Goal: Task Accomplishment & Management: Use online tool/utility

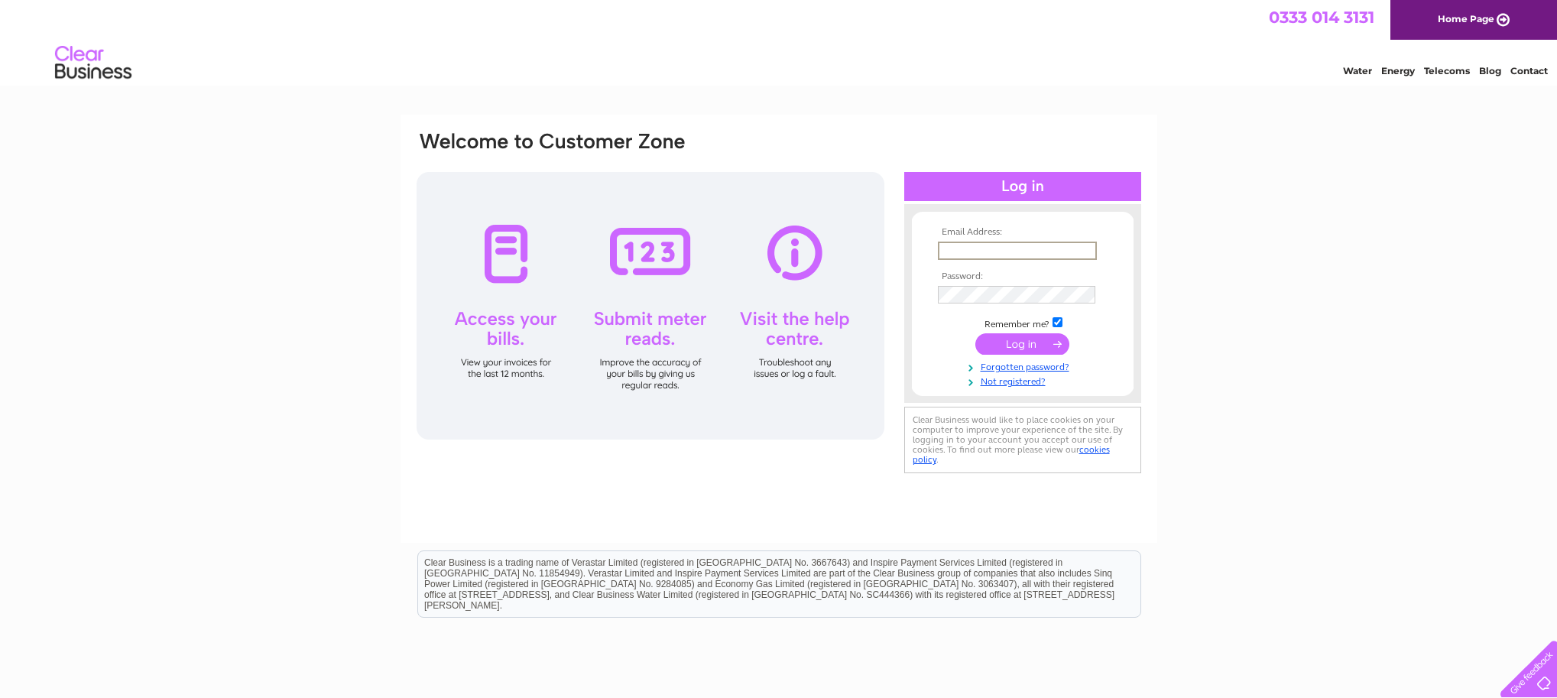
type input "footstepps@hotmail.co.uk"
click at [1022, 339] on input "submit" at bounding box center [1022, 342] width 94 height 21
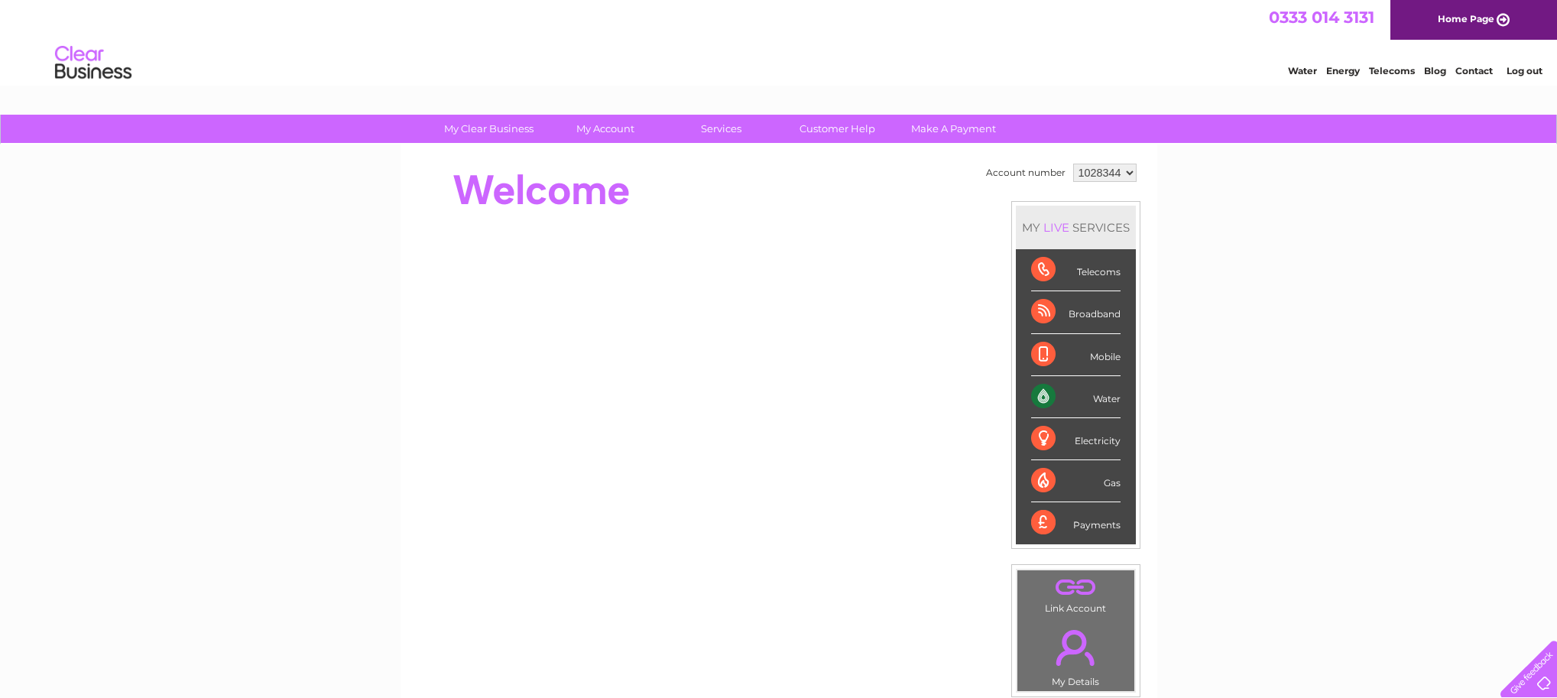
click at [1106, 398] on div "Water" at bounding box center [1075, 397] width 89 height 42
click at [1038, 394] on div "Water" at bounding box center [1075, 397] width 89 height 42
click at [1044, 394] on div "Water" at bounding box center [1075, 397] width 89 height 42
drag, startPoint x: 1047, startPoint y: 394, endPoint x: 1047, endPoint y: 375, distance: 19.9
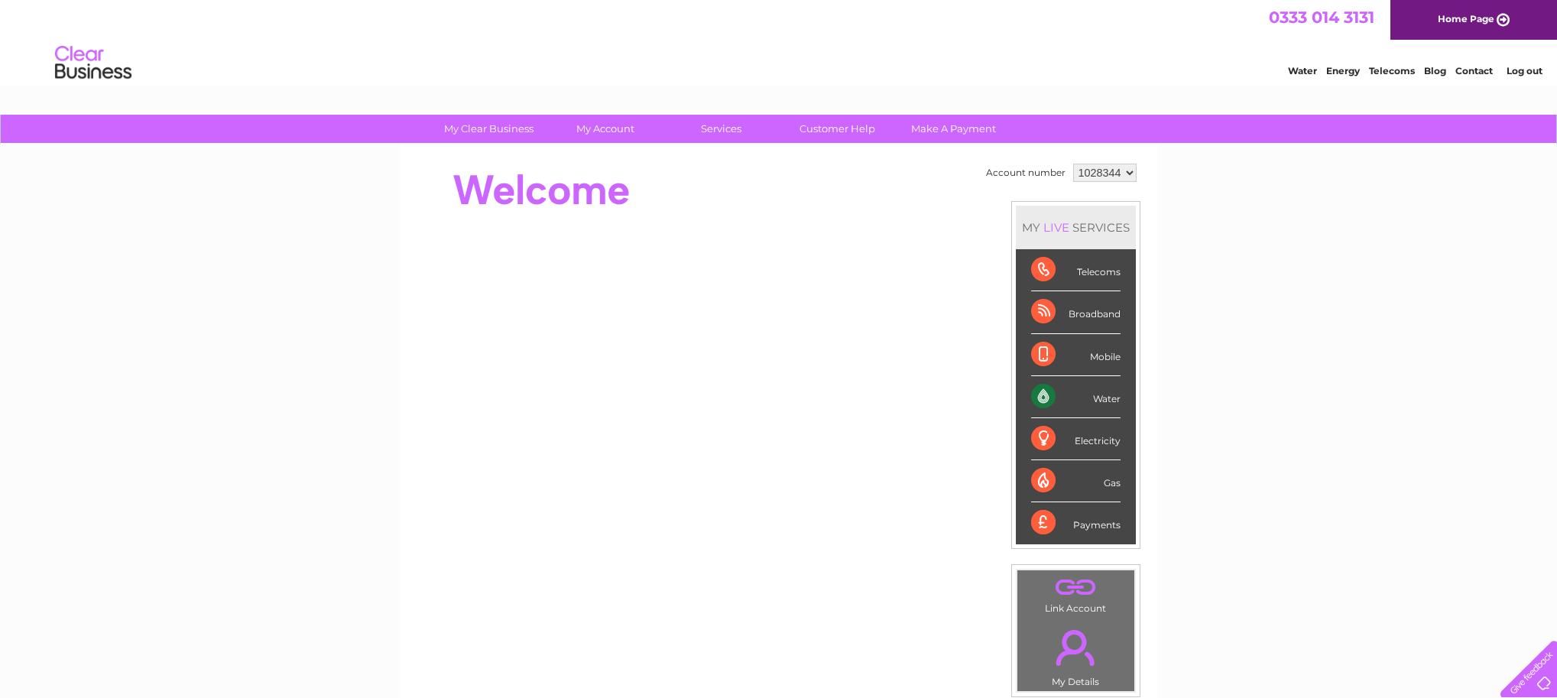
click at [1047, 394] on div "Water" at bounding box center [1075, 397] width 89 height 42
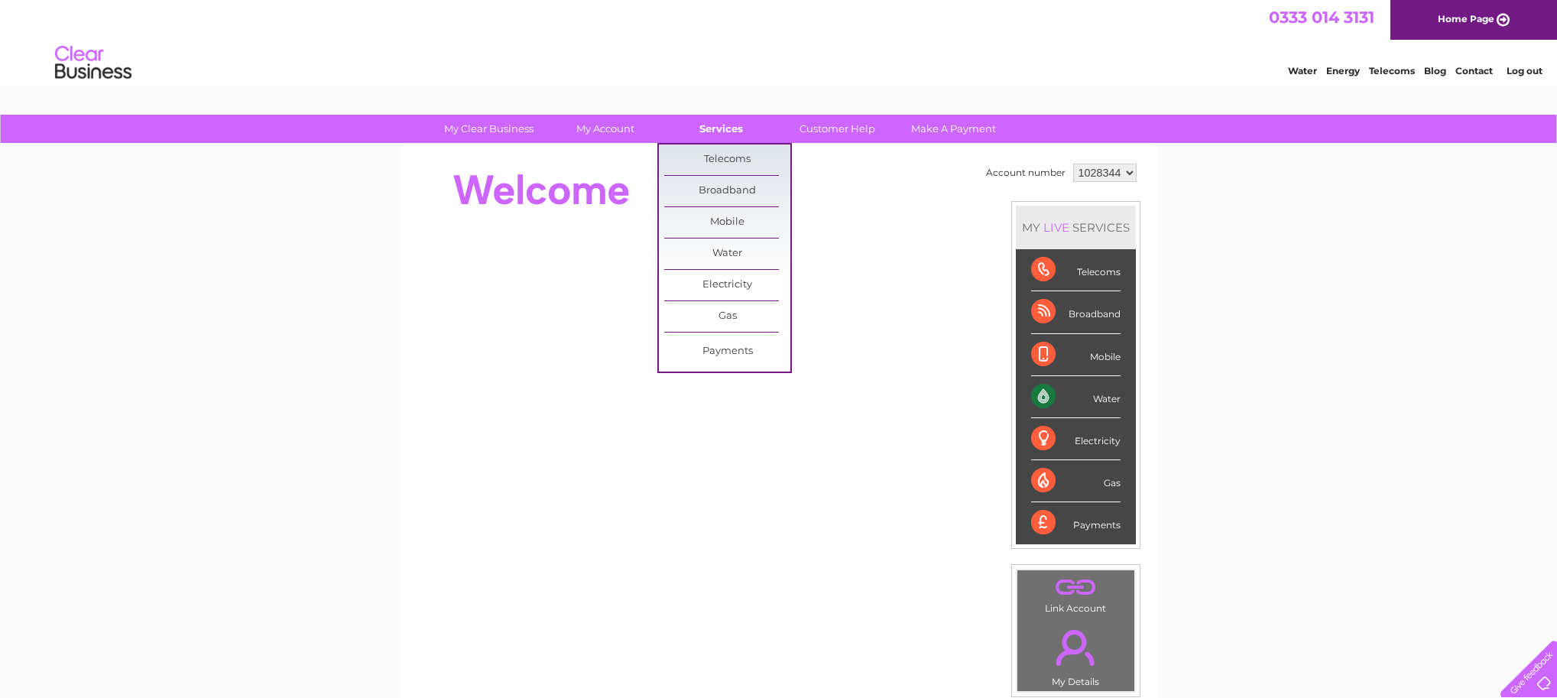
scroll to position [5, 0]
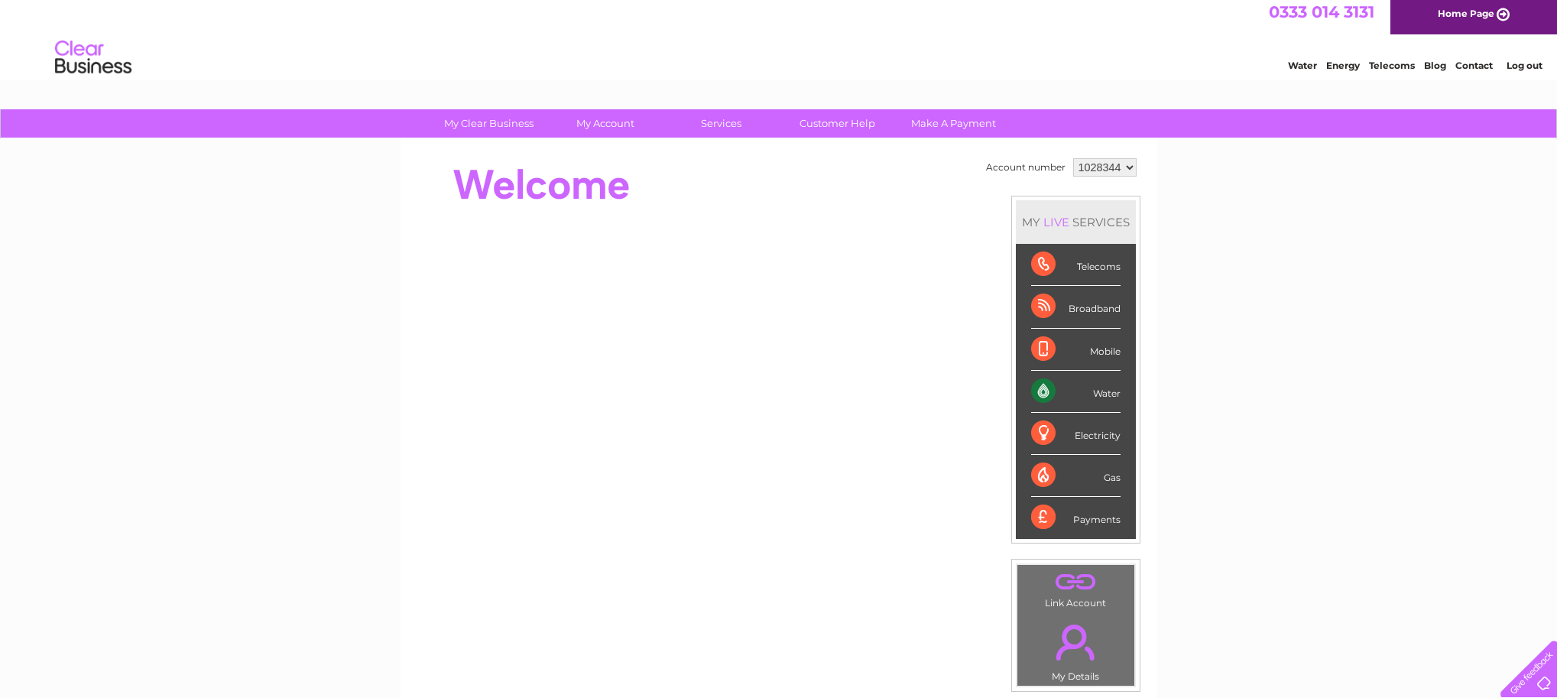
click at [1258, 365] on div "My Clear Business Login Details My Details My Preferences Link Account My Accou…" at bounding box center [778, 538] width 1557 height 859
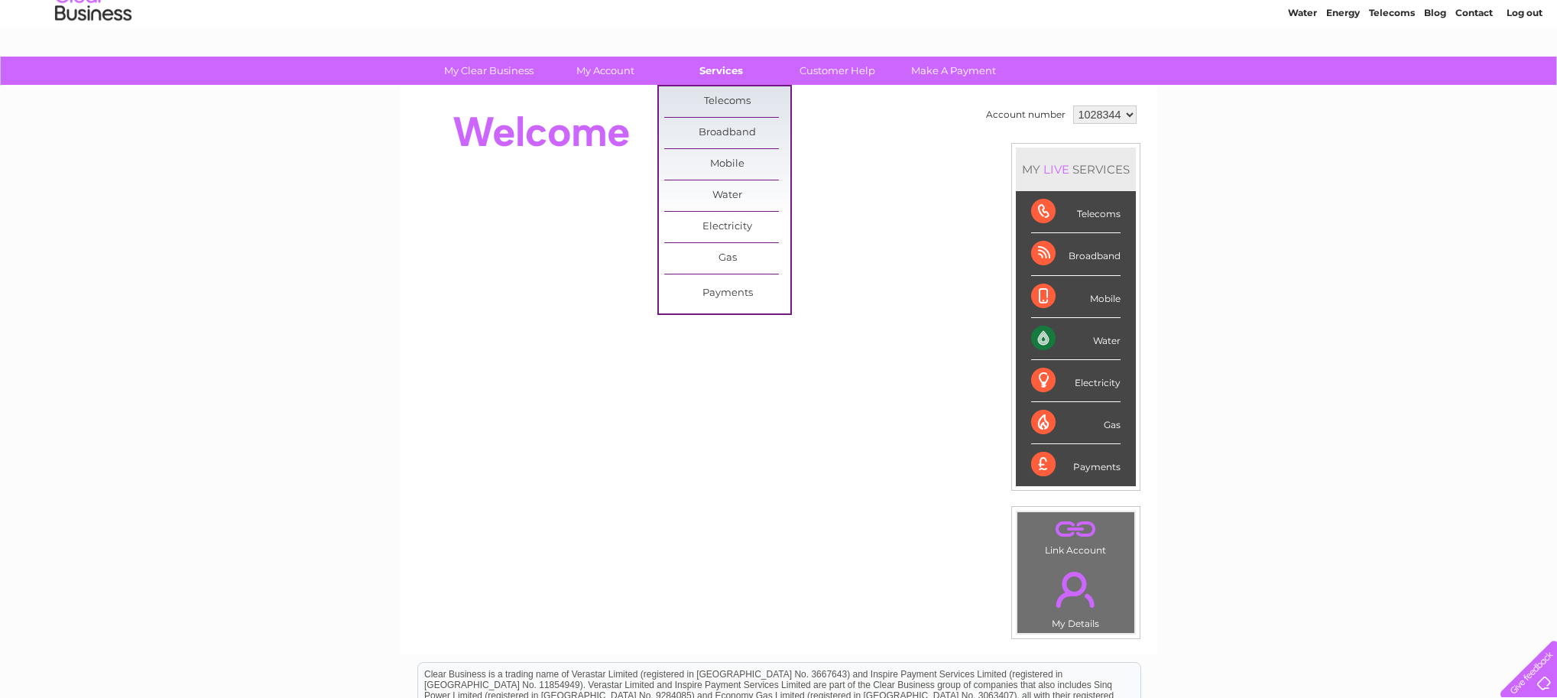
scroll to position [58, 0]
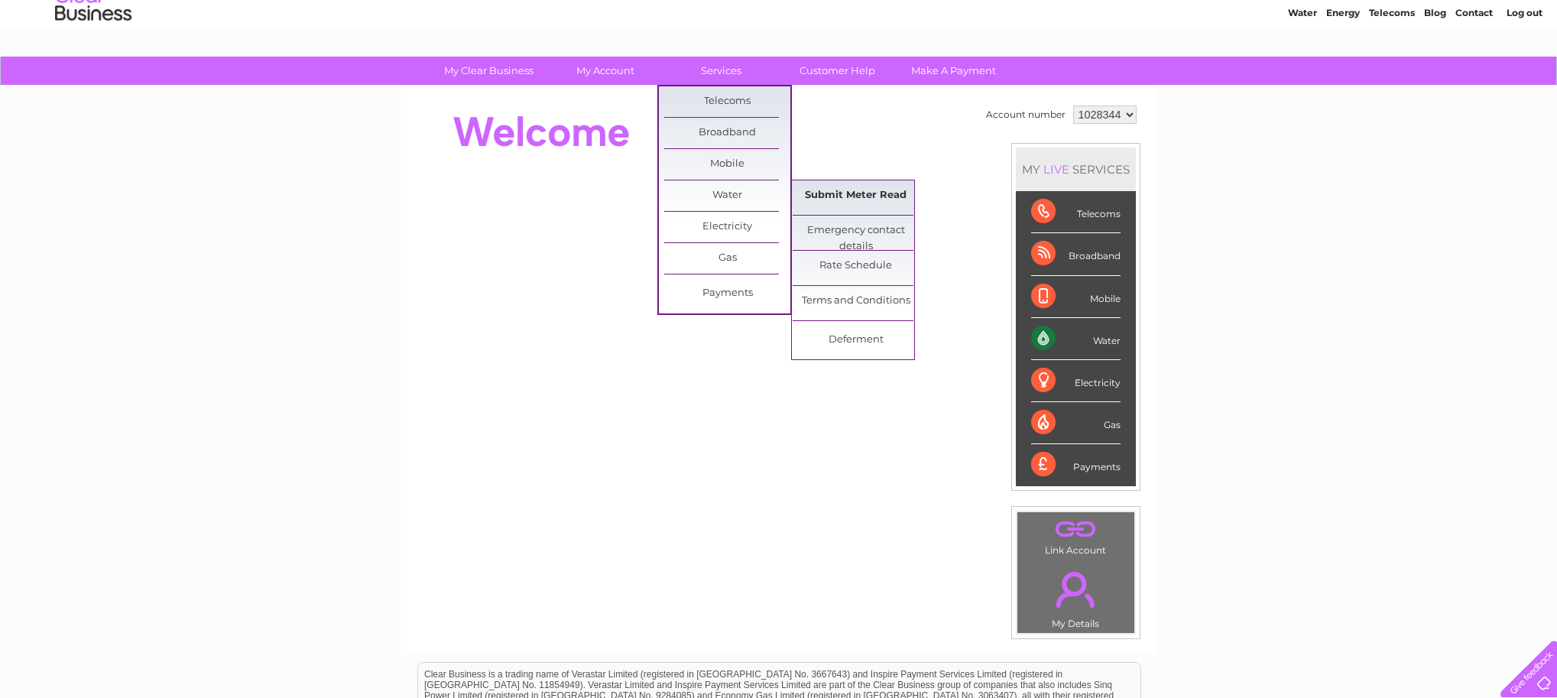
click at [850, 198] on link "Submit Meter Read" at bounding box center [856, 195] width 126 height 31
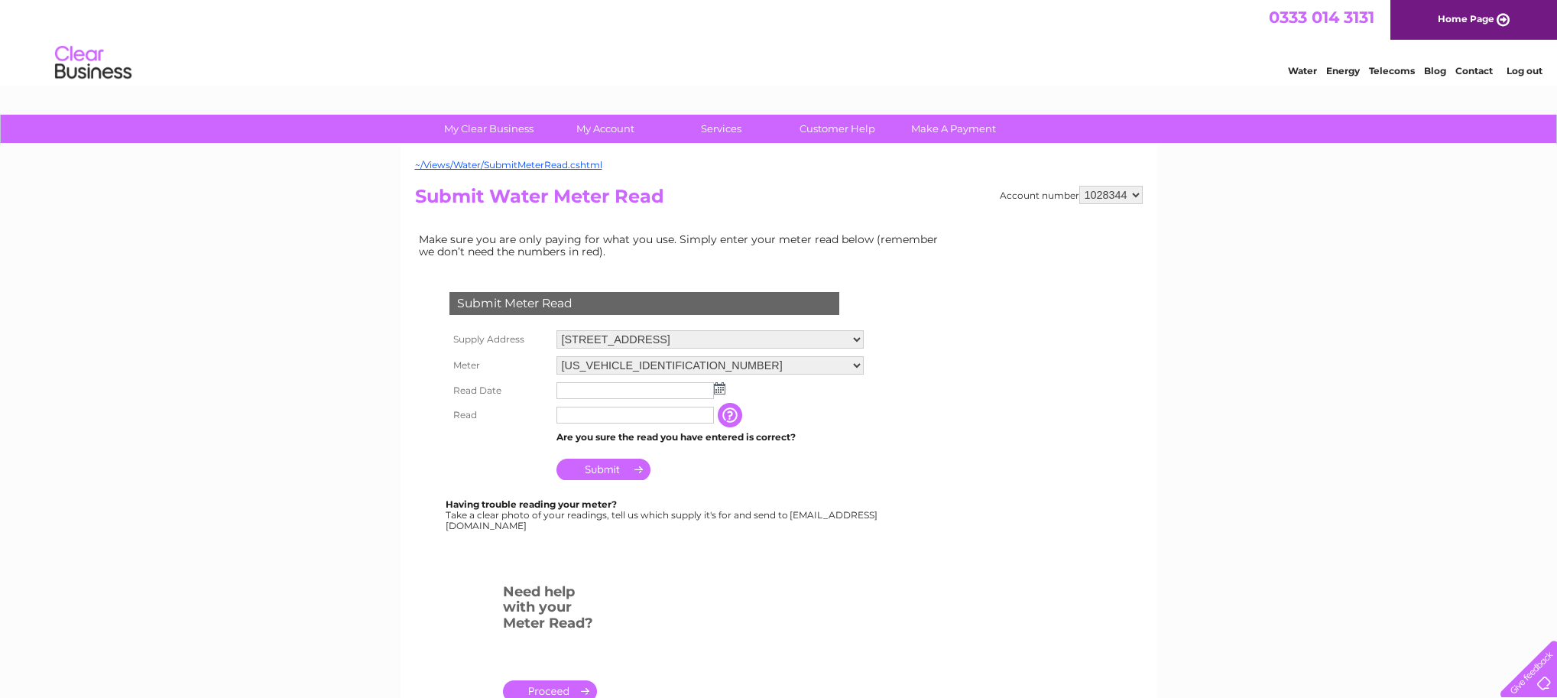
click at [647, 383] on input "text" at bounding box center [635, 390] width 157 height 17
click at [719, 386] on img at bounding box center [719, 388] width 11 height 12
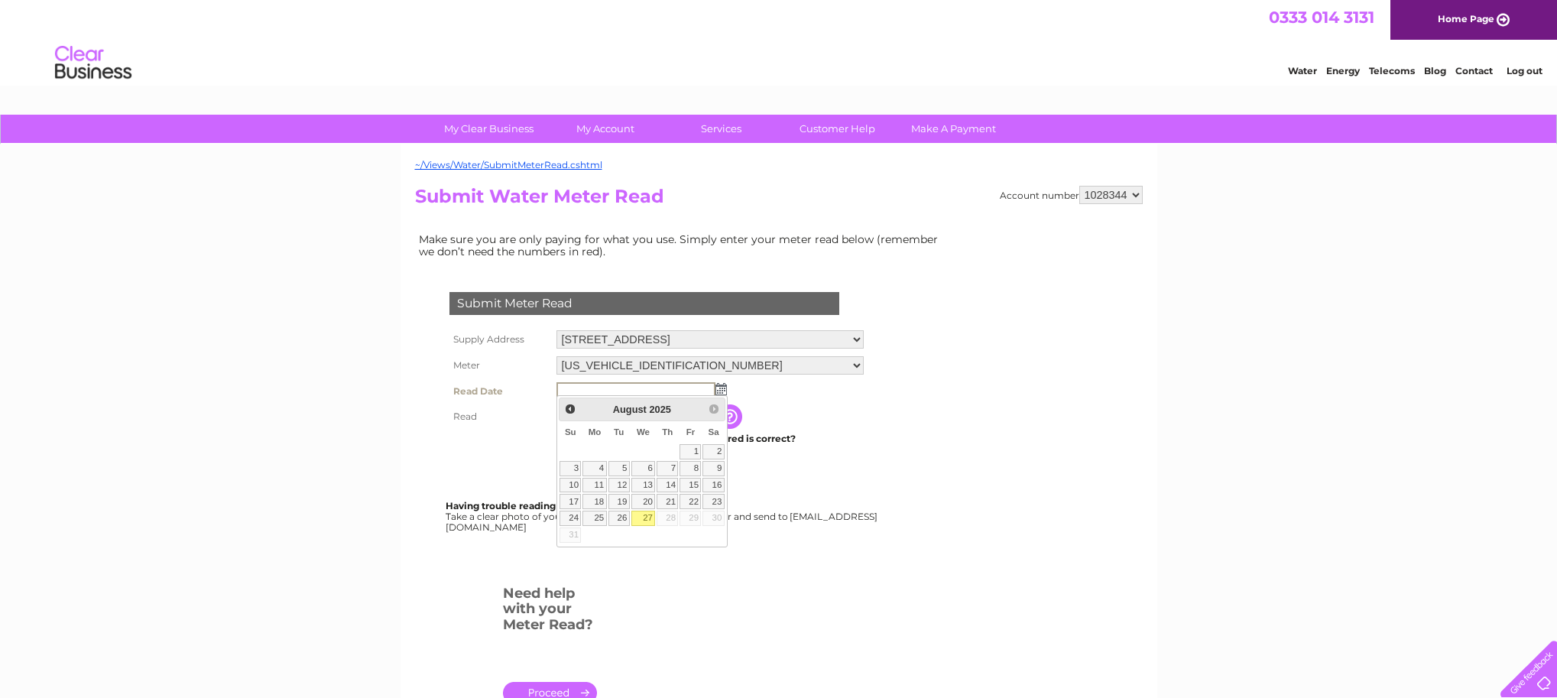
click at [647, 517] on link "27" at bounding box center [643, 518] width 24 height 15
type input "2025/08/27"
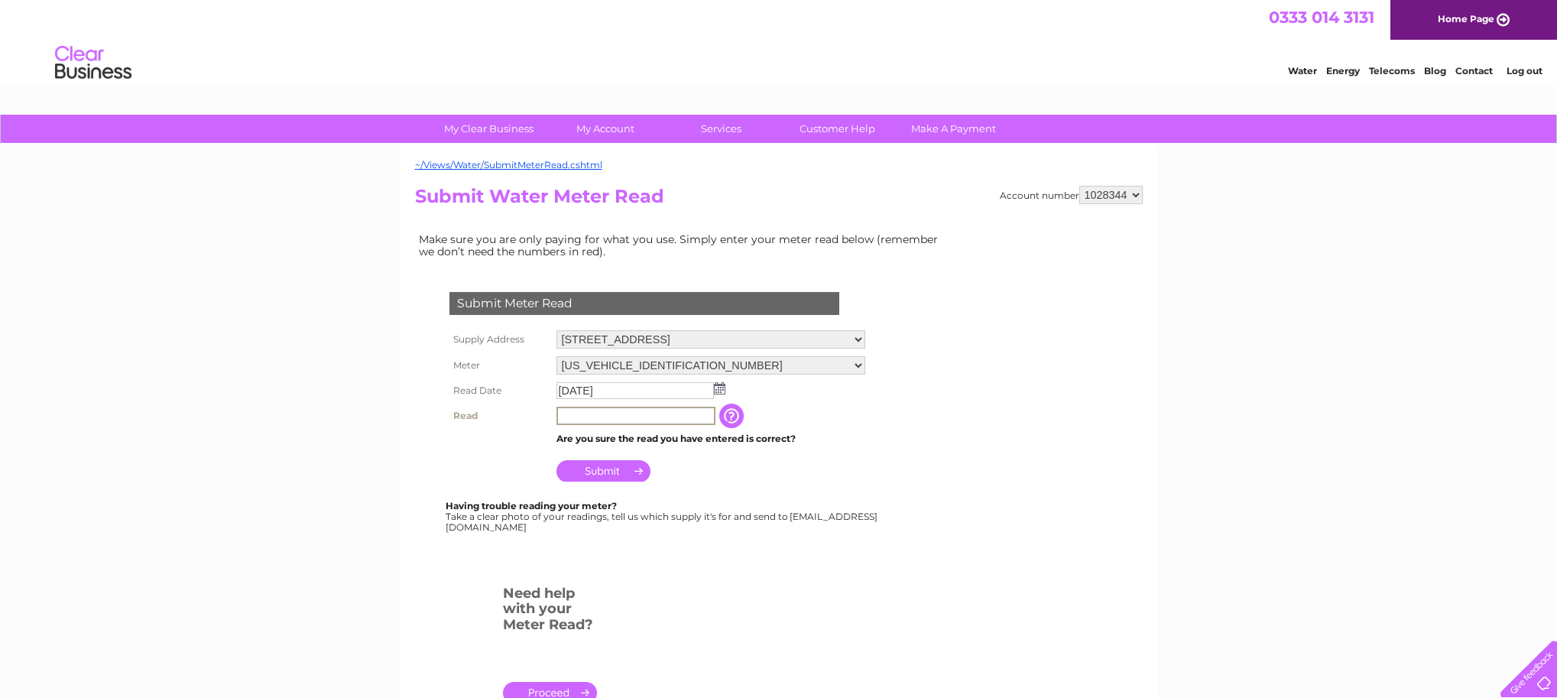
click at [594, 411] on input "text" at bounding box center [636, 416] width 159 height 18
type input "0"
type input "00222"
click at [597, 466] on input "Submit" at bounding box center [604, 470] width 94 height 21
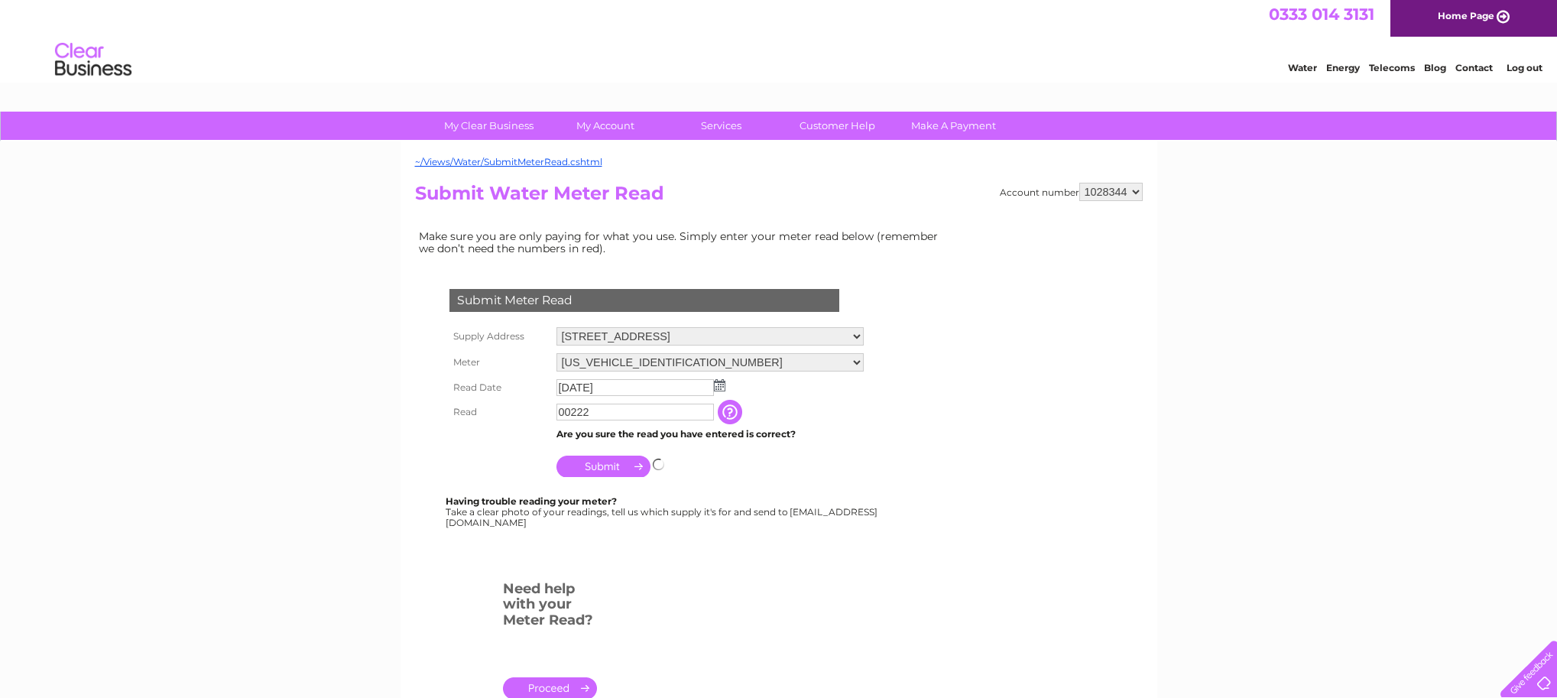
scroll to position [6, 1]
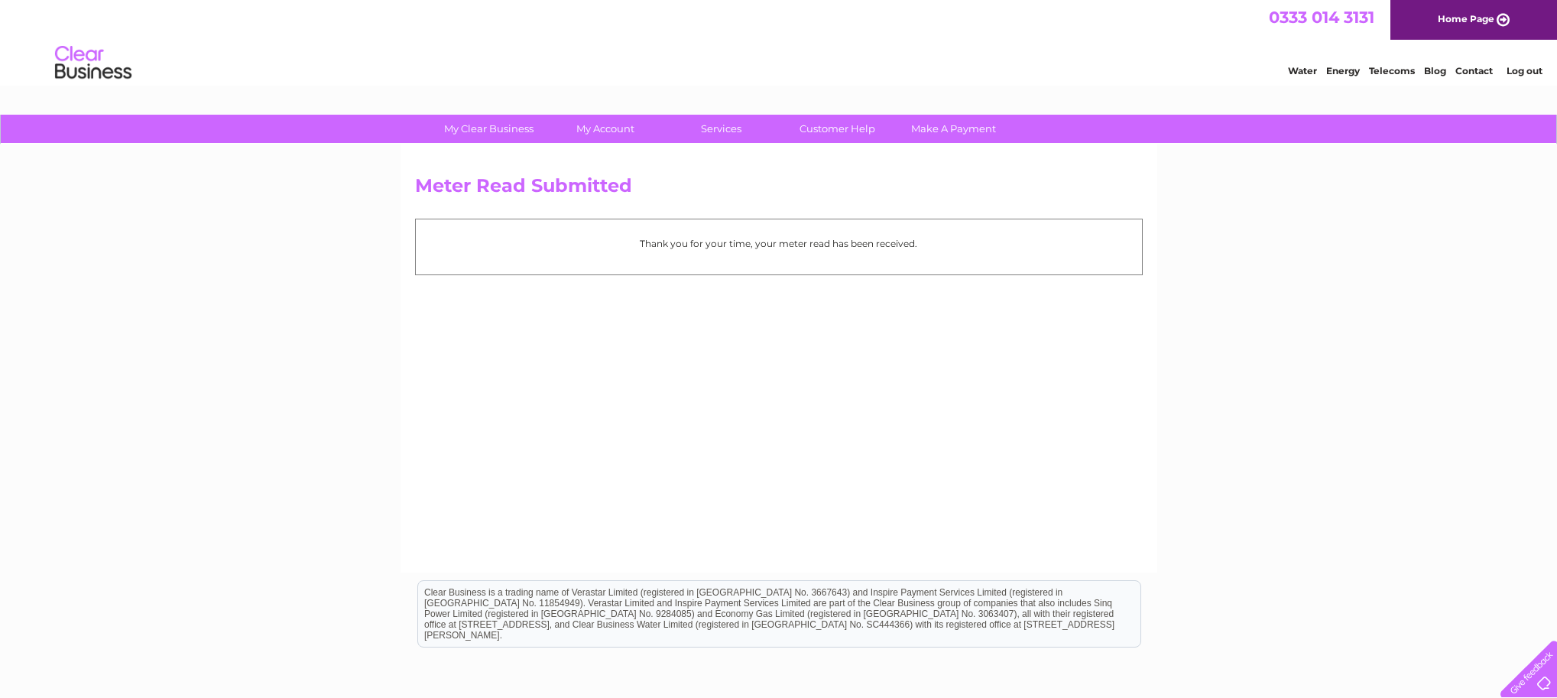
scroll to position [8, 0]
